Goal: Task Accomplishment & Management: Complete application form

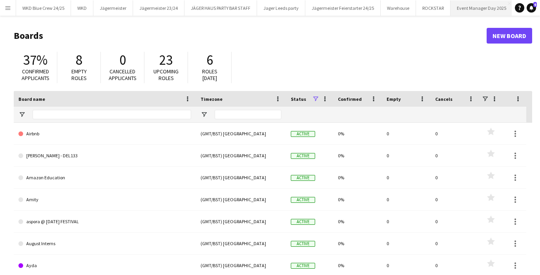
click at [456, 5] on button "Event Manager Day 2025 Close" at bounding box center [482, 7] width 62 height 15
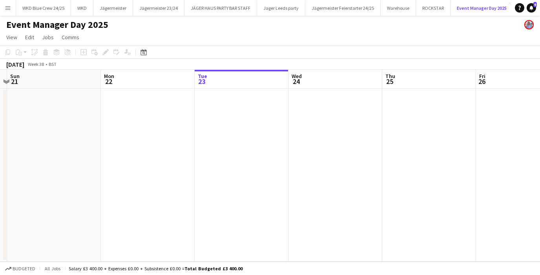
scroll to position [0, 234]
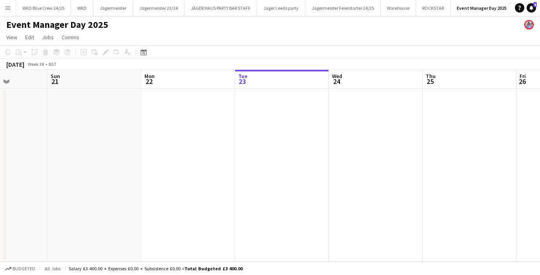
click at [371, 119] on app-date-cell at bounding box center [376, 175] width 94 height 173
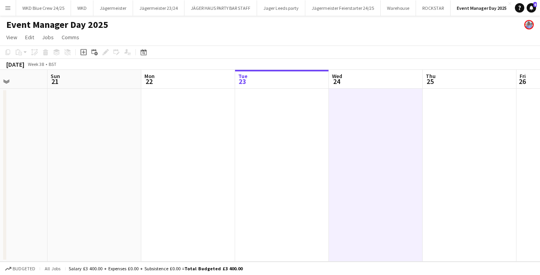
click at [371, 119] on app-date-cell at bounding box center [376, 175] width 94 height 173
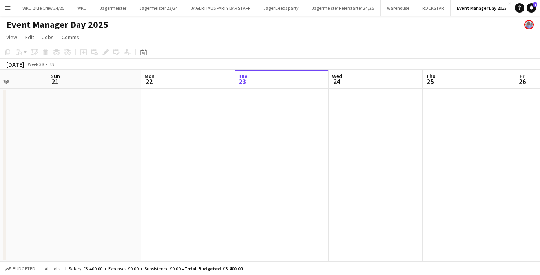
click at [371, 119] on app-date-cell at bounding box center [376, 175] width 94 height 173
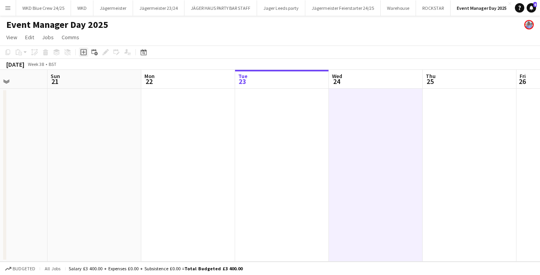
click at [81, 52] on icon at bounding box center [84, 52] width 6 height 6
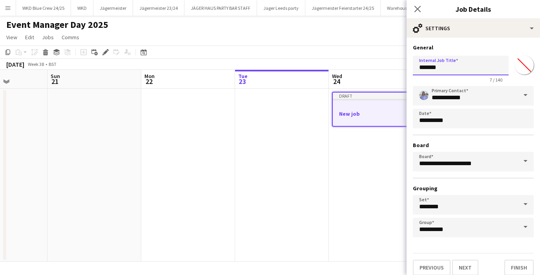
click at [432, 69] on input "*******" at bounding box center [461, 66] width 96 height 20
type input "**********"
click at [472, 267] on button "Next" at bounding box center [465, 268] width 26 height 16
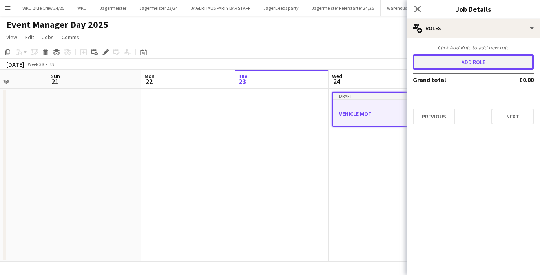
click at [464, 68] on button "Add role" at bounding box center [473, 62] width 121 height 16
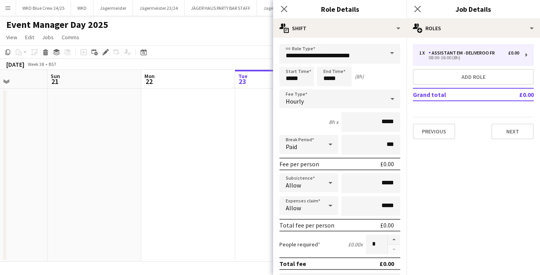
click at [391, 55] on span at bounding box center [392, 53] width 16 height 19
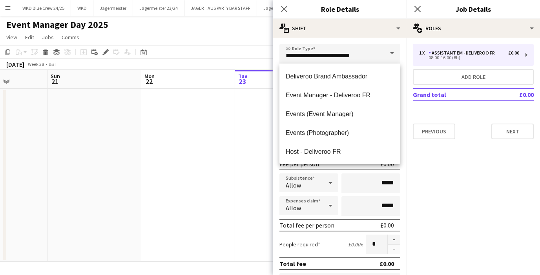
scroll to position [36, 0]
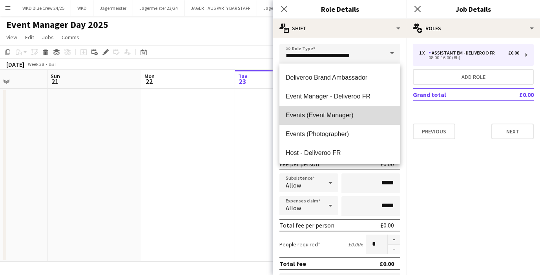
click at [349, 124] on mat-option "Events (Event Manager)" at bounding box center [340, 115] width 121 height 19
type input "**********"
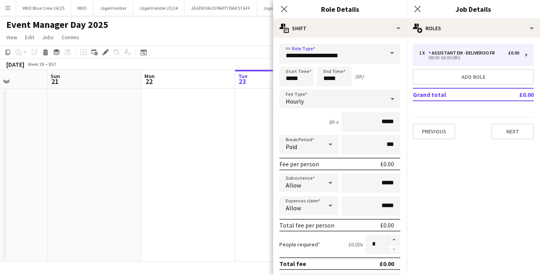
click at [352, 100] on div "Hourly" at bounding box center [332, 99] width 105 height 19
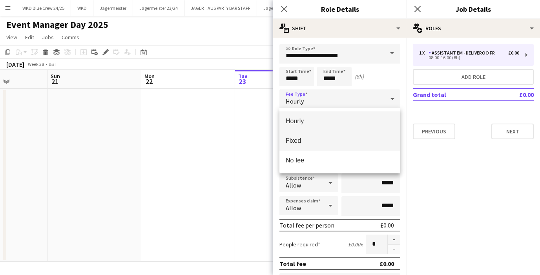
click at [308, 141] on span "Fixed" at bounding box center [340, 140] width 108 height 7
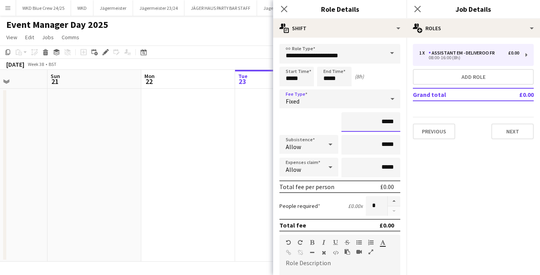
click at [384, 120] on input "*****" at bounding box center [371, 122] width 59 height 20
type input "*******"
click at [425, 212] on mat-expansion-panel "pencil3 General details 1 x Assistant EM - Deliveroo FR £0.00 08:00-16:00 (8h) …" at bounding box center [474, 157] width 134 height 238
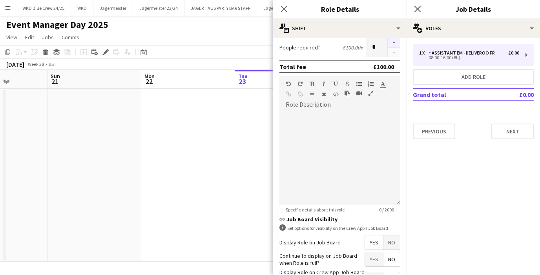
scroll to position [160, 0]
click at [397, 244] on span "No" at bounding box center [392, 241] width 16 height 14
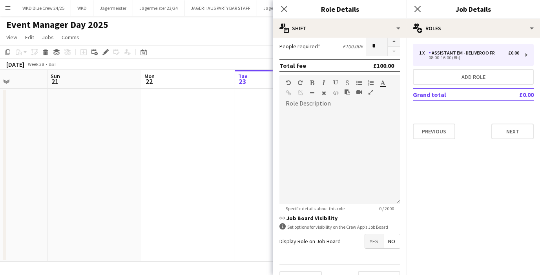
scroll to position [178, 0]
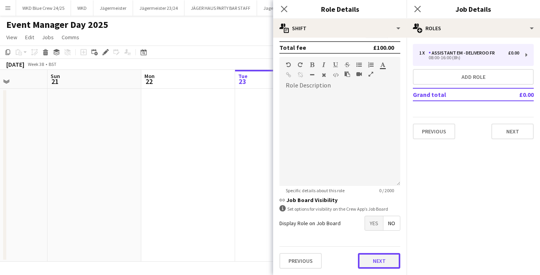
click at [381, 263] on button "Next" at bounding box center [379, 261] width 42 height 16
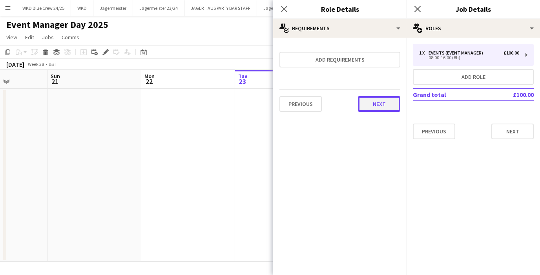
click at [374, 102] on button "Next" at bounding box center [379, 104] width 42 height 16
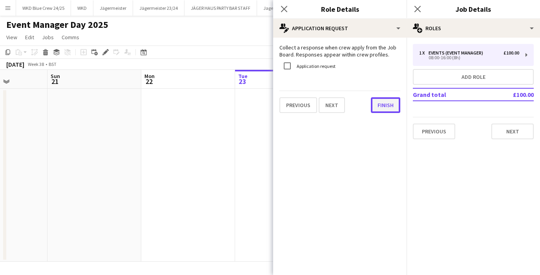
click at [390, 99] on button "Finish" at bounding box center [385, 105] width 29 height 16
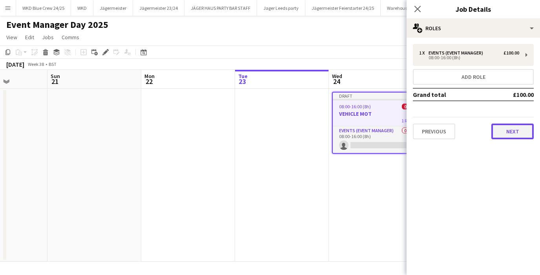
click at [516, 138] on button "Next" at bounding box center [513, 132] width 42 height 16
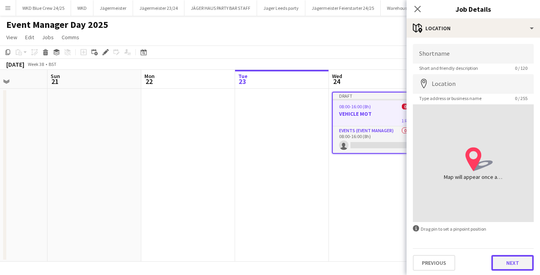
click at [517, 258] on button "Next" at bounding box center [513, 263] width 42 height 16
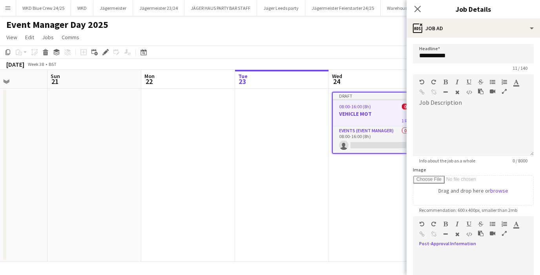
click at [517, 258] on div at bounding box center [473, 274] width 121 height 47
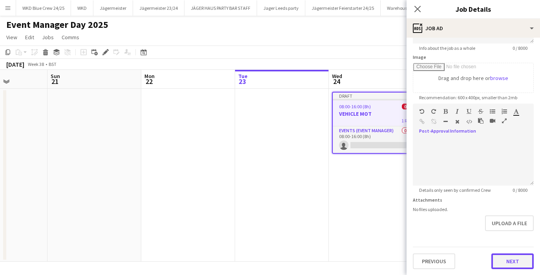
click at [514, 256] on button "Next" at bounding box center [513, 262] width 42 height 16
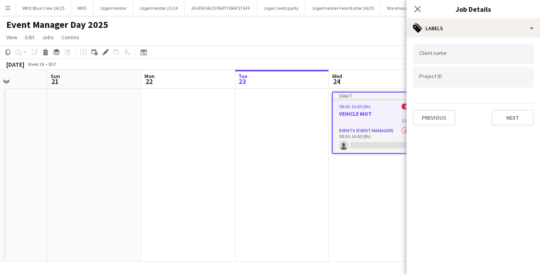
click at [439, 54] on input "Type to search client labels..." at bounding box center [473, 54] width 108 height 7
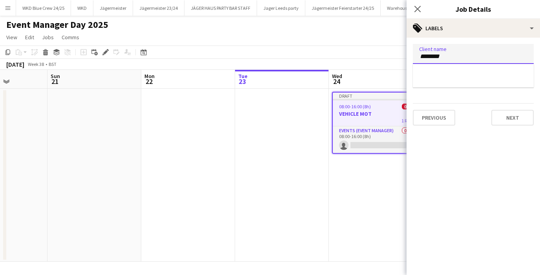
type input "********"
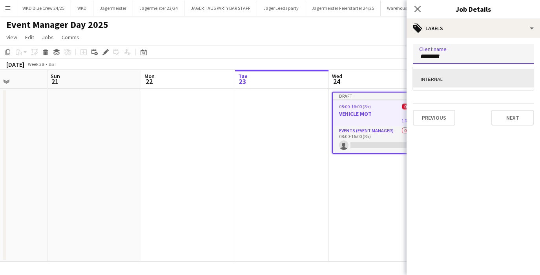
click at [448, 73] on div "INTERNAL" at bounding box center [473, 78] width 121 height 19
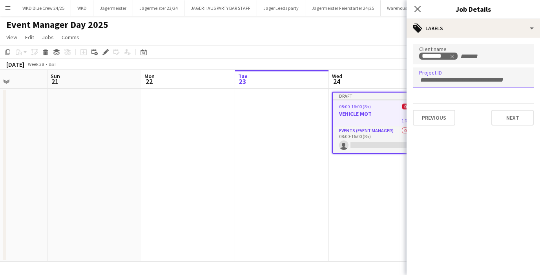
click at [448, 74] on div at bounding box center [473, 78] width 121 height 20
type input "*****"
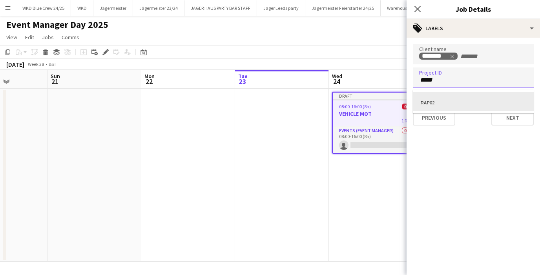
click at [493, 106] on div "RAP02" at bounding box center [473, 101] width 121 height 19
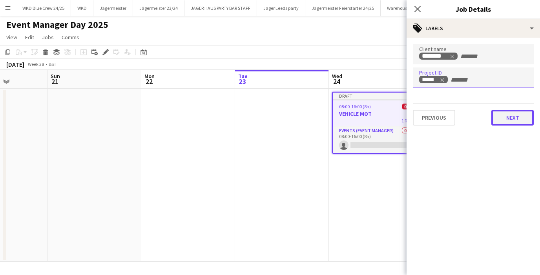
click at [505, 117] on button "Next" at bounding box center [513, 118] width 42 height 16
type input "*******"
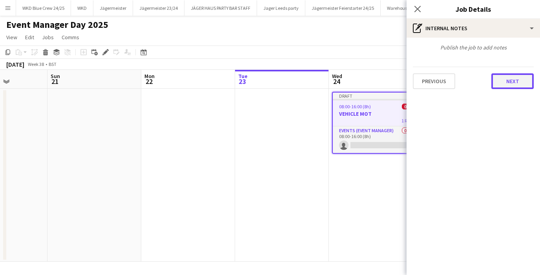
click at [507, 85] on button "Next" at bounding box center [513, 81] width 42 height 16
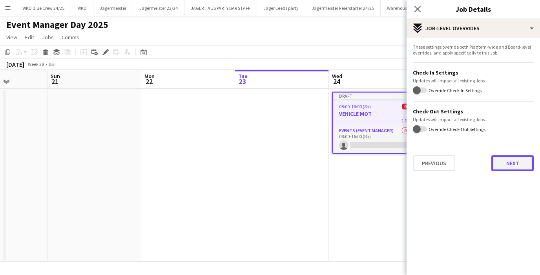
click at [515, 166] on button "Next" at bounding box center [513, 164] width 42 height 16
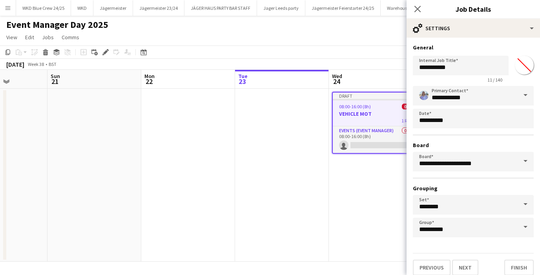
scroll to position [7, 0]
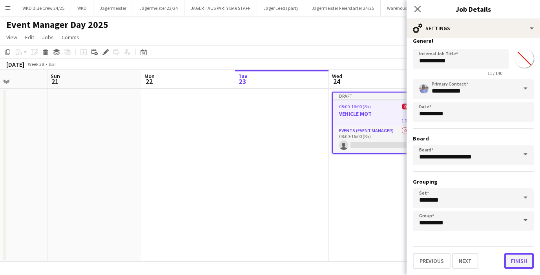
click at [512, 263] on button "Finish" at bounding box center [519, 261] width 29 height 16
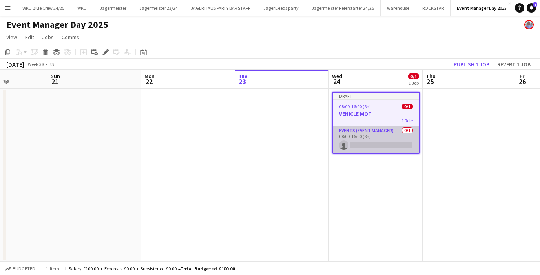
click at [384, 148] on app-card-role "Events (Event Manager) 0/1 08:00-16:00 (8h) single-neutral-actions" at bounding box center [376, 139] width 86 height 27
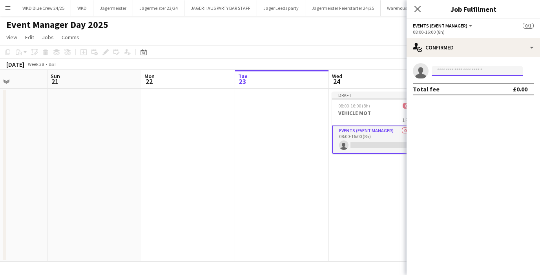
click at [451, 70] on input at bounding box center [477, 70] width 91 height 9
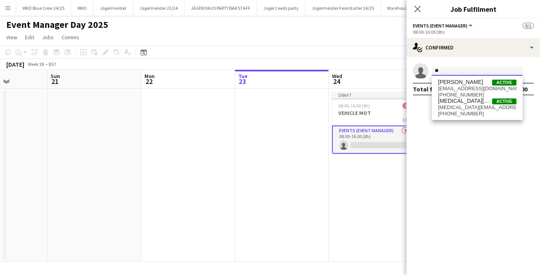
type input "*"
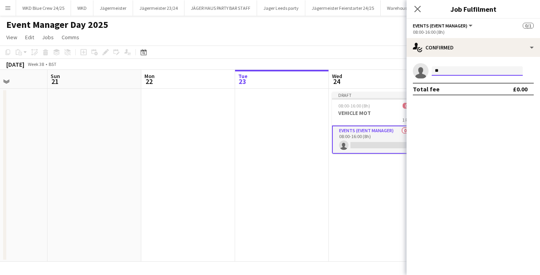
type input "*"
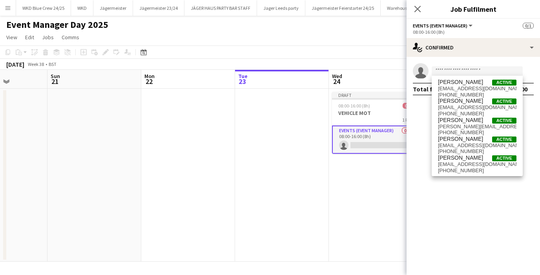
click at [307, 196] on app-date-cell at bounding box center [282, 175] width 94 height 173
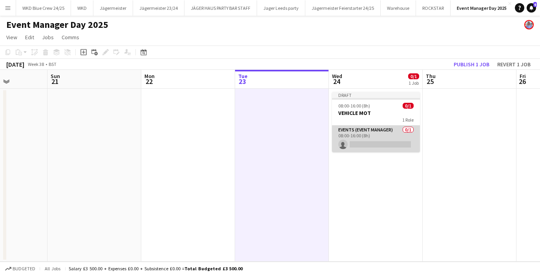
click at [370, 130] on app-card-role "Events (Event Manager) 0/1 08:00-16:00 (8h) single-neutral-actions" at bounding box center [376, 139] width 88 height 27
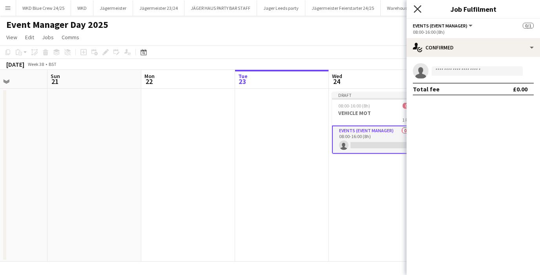
click at [415, 10] on icon "Close pop-in" at bounding box center [417, 8] width 7 height 7
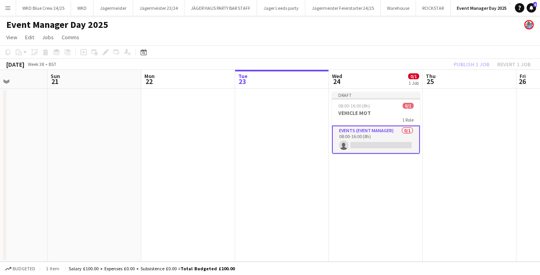
click at [381, 137] on app-card-role "Events (Event Manager) 0/1 08:00-16:00 (8h) single-neutral-actions" at bounding box center [376, 140] width 88 height 28
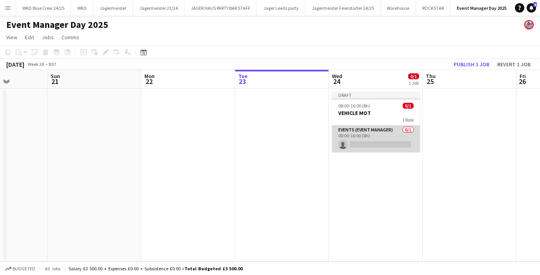
click at [395, 139] on app-card-role "Events (Event Manager) 0/1 08:00-16:00 (8h) single-neutral-actions" at bounding box center [376, 139] width 88 height 27
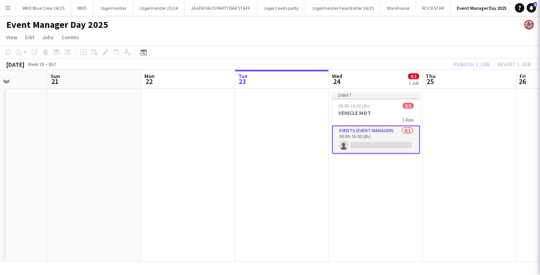
click at [395, 139] on app-card-role "Events (Event Manager) 0/1 08:00-16:00 (8h) single-neutral-actions" at bounding box center [376, 140] width 88 height 28
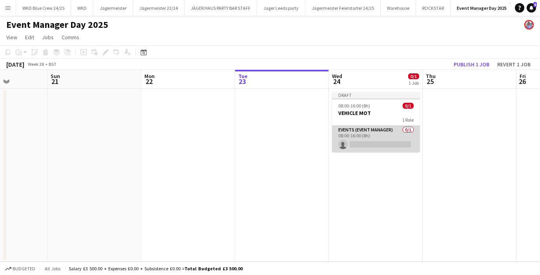
click at [402, 134] on app-card-role "Events (Event Manager) 0/1 08:00-16:00 (8h) single-neutral-actions" at bounding box center [376, 139] width 88 height 27
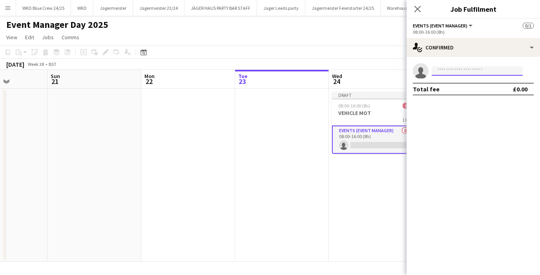
click at [457, 75] on input at bounding box center [477, 70] width 91 height 9
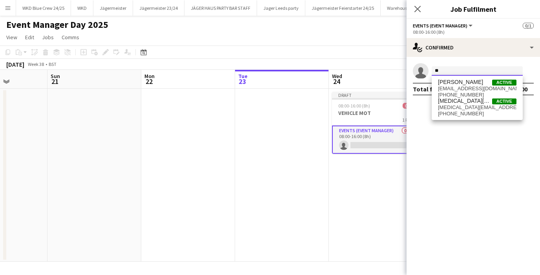
type input "*"
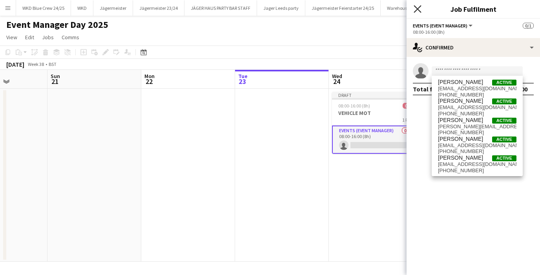
click at [421, 8] on icon "Close pop-in" at bounding box center [417, 8] width 7 height 7
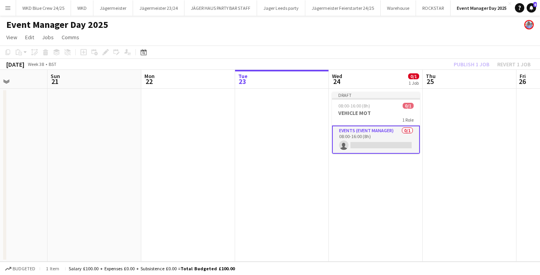
click at [357, 137] on app-card-role "Events (Event Manager) 0/1 08:00-16:00 (8h) single-neutral-actions" at bounding box center [376, 140] width 88 height 28
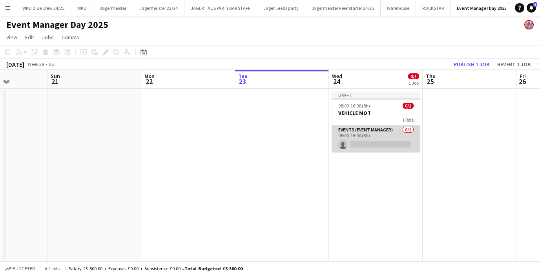
click at [357, 139] on app-card-role "Events (Event Manager) 0/1 08:00-16:00 (8h) single-neutral-actions" at bounding box center [376, 139] width 88 height 27
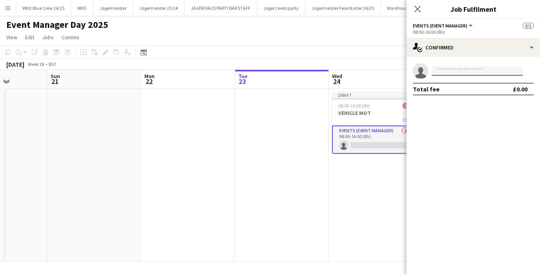
click at [449, 68] on input at bounding box center [477, 70] width 91 height 9
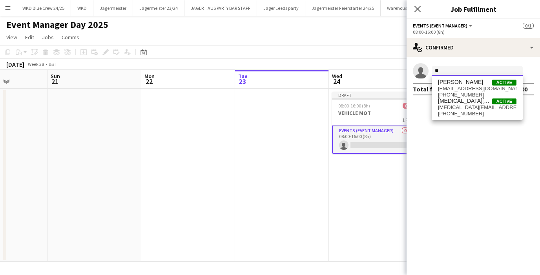
type input "*"
